Goal: Book appointment/travel/reservation

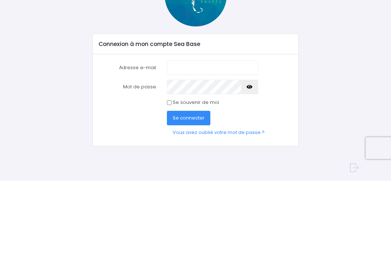
scroll to position [75, 0]
click at [191, 136] on input "Adresse e-mail" at bounding box center [213, 143] width 92 height 14
type input "[PERSON_NAME][EMAIL_ADDRESS][DOMAIN_NAME]"
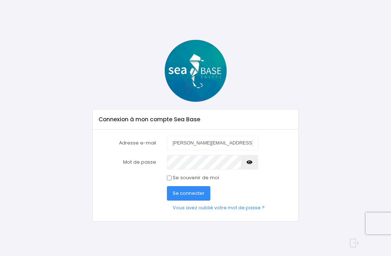
click at [257, 160] on button "button" at bounding box center [249, 162] width 17 height 14
click at [256, 165] on button "button" at bounding box center [249, 162] width 17 height 14
click at [196, 195] on span "Se connecter" at bounding box center [189, 193] width 32 height 7
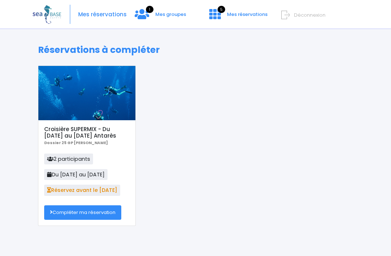
click at [93, 211] on link "Compléter ma réservation" at bounding box center [82, 212] width 77 height 14
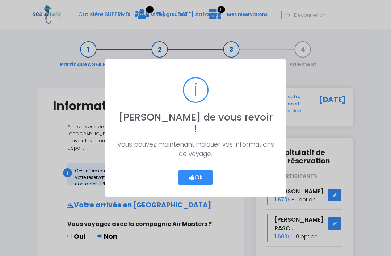
click at [203, 173] on button "Ok" at bounding box center [195, 177] width 34 height 15
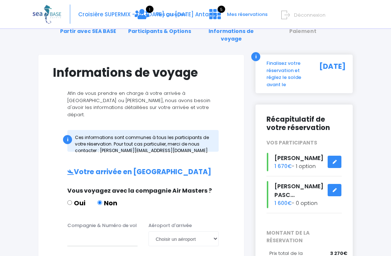
scroll to position [36, 0]
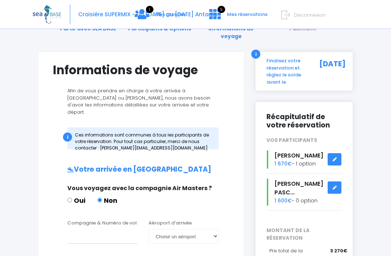
click at [337, 154] on link at bounding box center [335, 159] width 14 height 13
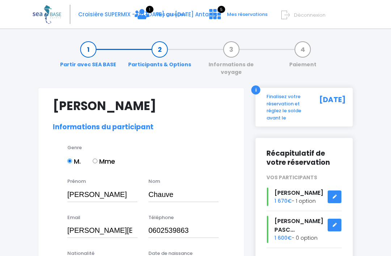
select select "N3"
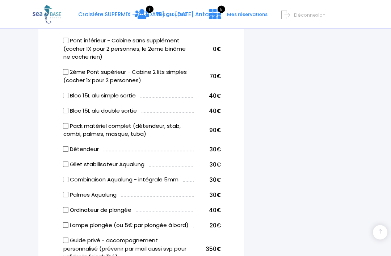
scroll to position [492, 0]
click at [68, 123] on input "Pack matériel complet (détendeur, stab, combi, palmes, masque, tuba)" at bounding box center [66, 126] width 6 height 6
checkbox input "true"
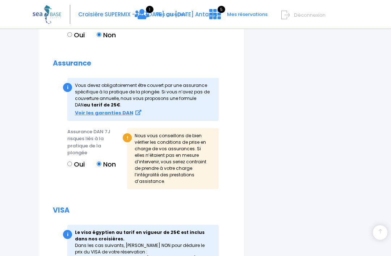
scroll to position [1026, 0]
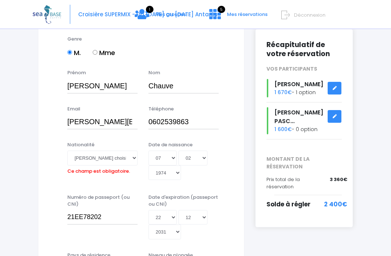
scroll to position [108, 0]
click at [137, 151] on select "Veuillez choisir une nationalité Afghane Albanaise Algerienne Allemande America…" at bounding box center [102, 158] width 70 height 14
select select "Française"
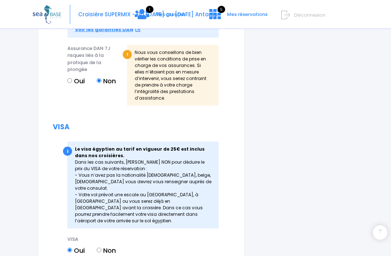
scroll to position [1043, 0]
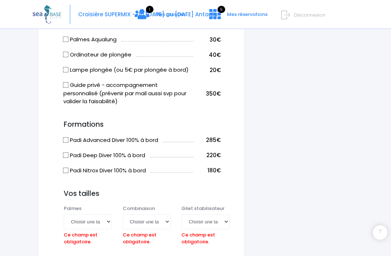
scroll to position [648, 0]
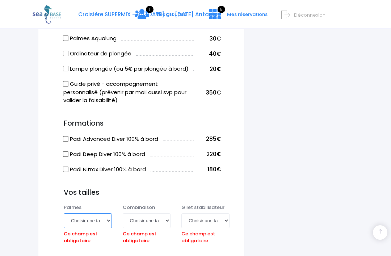
click at [109, 213] on select "Choisir une taille 36/37 38/39 40/41 42/43 44/45 46/47" at bounding box center [88, 220] width 48 height 14
select select "42/43"
click at [169, 213] on select "Choisir une taille XS S M ML L XL XXL" at bounding box center [147, 220] width 48 height 14
select select "L"
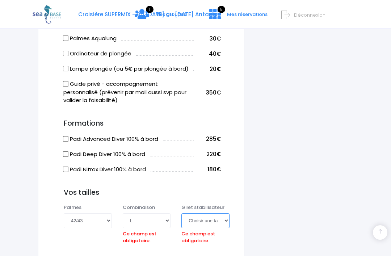
click at [226, 213] on select "Choisir une taille XXS XS S M ML L XL XXL" at bounding box center [205, 220] width 48 height 14
select select "M"
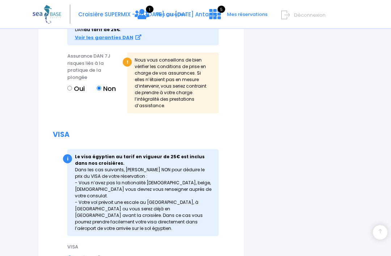
scroll to position [1045, 0]
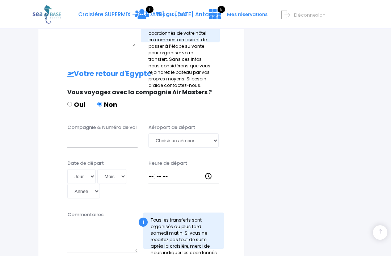
scroll to position [343, 0]
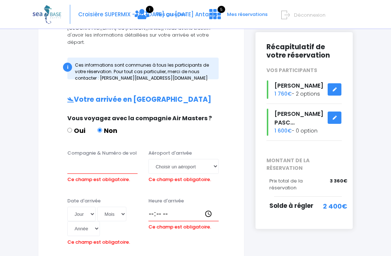
scroll to position [105, 0]
click at [96, 159] on input "Compagnie & Numéro de vol" at bounding box center [102, 166] width 70 height 14
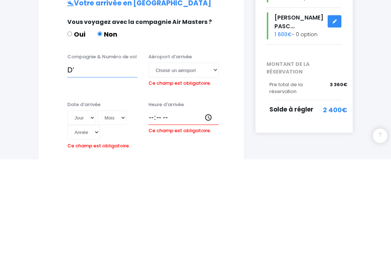
type input "D"
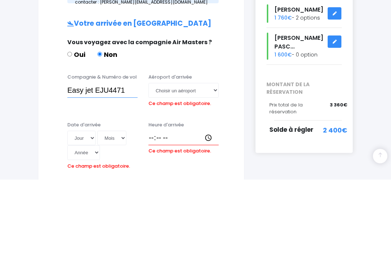
type input "Easy jet EJU4471"
click at [217, 159] on select "Choisir un aéroport Hurghada Marsa Alam" at bounding box center [183, 166] width 70 height 14
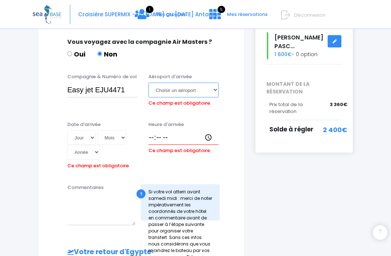
select select "Hurghada"
click at [84, 122] on div "Date d'arrivée Jour 01 02 03 04 05 06 07 08 09 10 11 12 13 14 15 16 17 18 19 20…" at bounding box center [102, 146] width 81 height 51
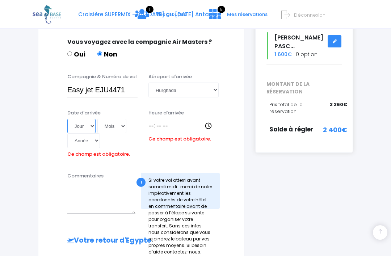
select select "27"
click at [106, 119] on select "Mois 01 02 03 04 05 06 07 08 09 10 11 12" at bounding box center [111, 126] width 29 height 14
select select "06"
click at [100, 133] on select "Année 2045 2044 2043 2042 2041 2040 2039 2038 2037 2036 2035 2034 2033 2032 203…" at bounding box center [83, 140] width 33 height 14
select select "2026"
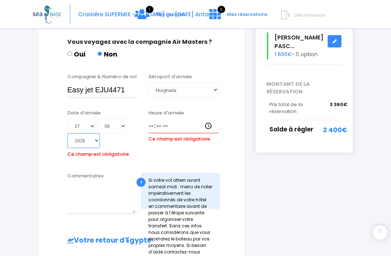
type input "2026-06-27"
click at [177, 113] on div "Heure d'arrivée Ce champ est obligatoire." at bounding box center [183, 134] width 81 height 51
type input "21:30"
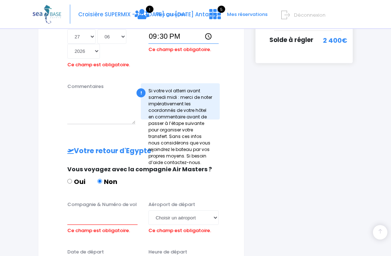
scroll to position [272, 0]
click at [96, 210] on input "Compagnie & Numéro de vol" at bounding box center [102, 217] width 70 height 14
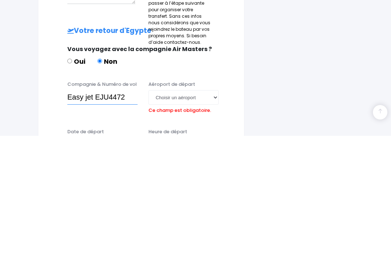
type input "Easy jet EJU4472"
click at [191, 210] on select "Choisir un aéroport Hurghada Marsa Alam" at bounding box center [183, 217] width 70 height 14
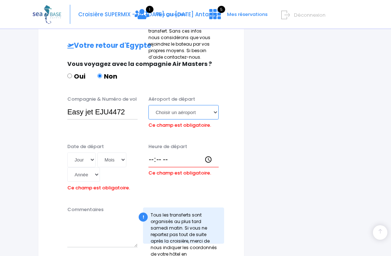
select select "Hurghada"
click at [82, 143] on div "Date de départ Jour 01 02 03 04 05 06 07 08 09 10 11 12 13 14 15 16 17 18 19 20…" at bounding box center [102, 168] width 81 height 51
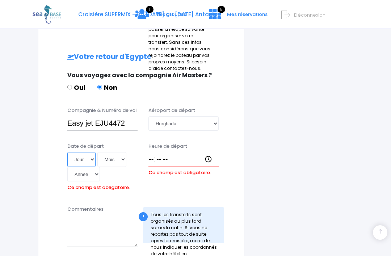
select select "04"
click at [104, 152] on select "Mois 01 02 03 04 05 06 07 08 09 10 11 12" at bounding box center [111, 159] width 29 height 14
select select "07"
click at [100, 167] on select "Année 2045 2044 2043 2042 2041 2040 2039 2038 2037 2036 2035 2034 2033 2032 203…" at bounding box center [83, 174] width 33 height 14
select select "2026"
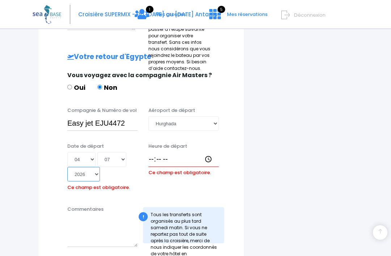
type input "2026-07-04"
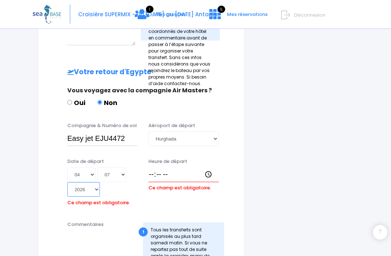
scroll to position [350, 0]
click at [179, 158] on div "Heure de départ Ce champ est obligatoire." at bounding box center [183, 183] width 81 height 51
type input "22:15"
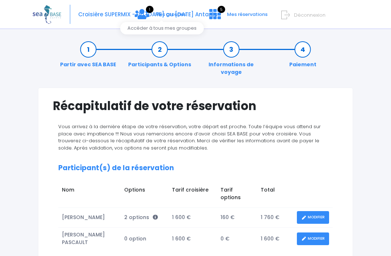
click at [153, 12] on span "1" at bounding box center [150, 9] width 8 height 7
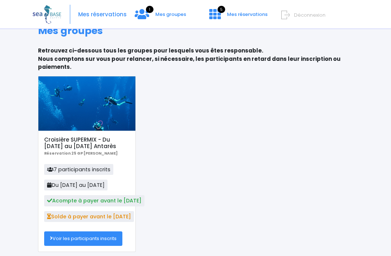
scroll to position [20, 0]
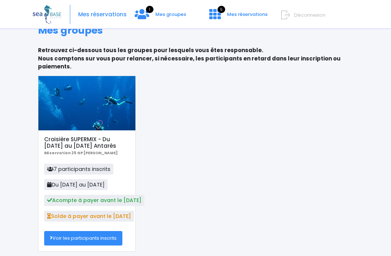
click at [83, 168] on span "7 participants inscrits" at bounding box center [78, 169] width 69 height 11
click at [57, 171] on span "7 participants inscrits" at bounding box center [78, 169] width 69 height 11
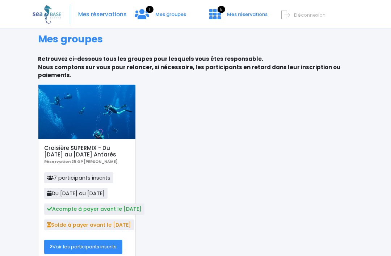
scroll to position [11, 0]
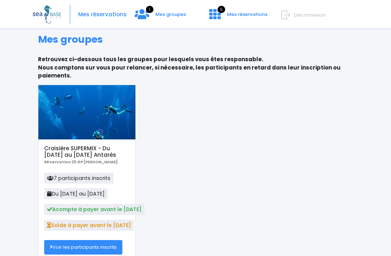
click at [105, 249] on link "Voir les participants inscrits" at bounding box center [83, 247] width 78 height 14
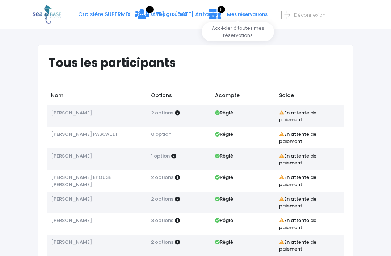
click at [223, 14] on link "5 Mes réservations" at bounding box center [237, 16] width 68 height 7
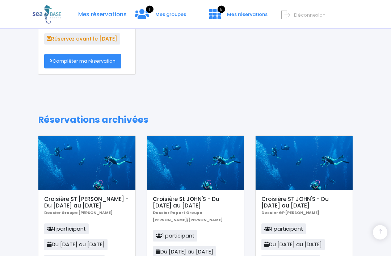
scroll to position [152, 0]
